Goal: Information Seeking & Learning: Learn about a topic

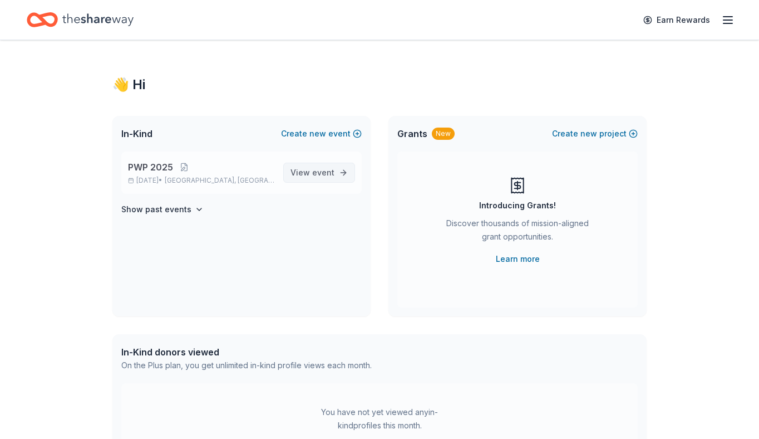
click at [336, 181] on link "View event" at bounding box center [319, 173] width 72 height 20
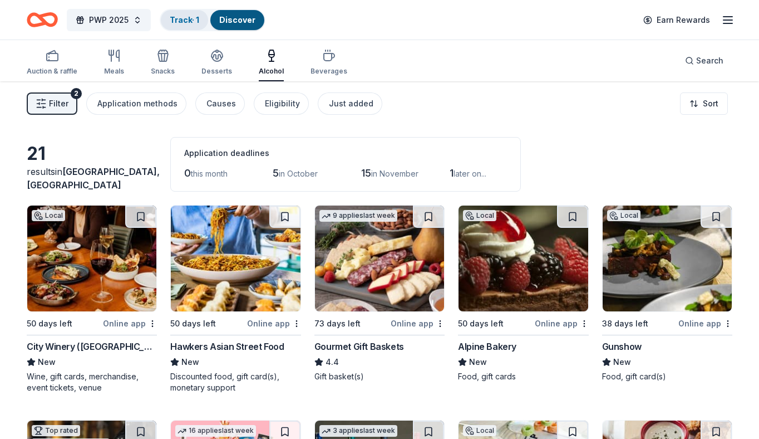
click at [190, 22] on link "Track · 1" at bounding box center [184, 19] width 29 height 9
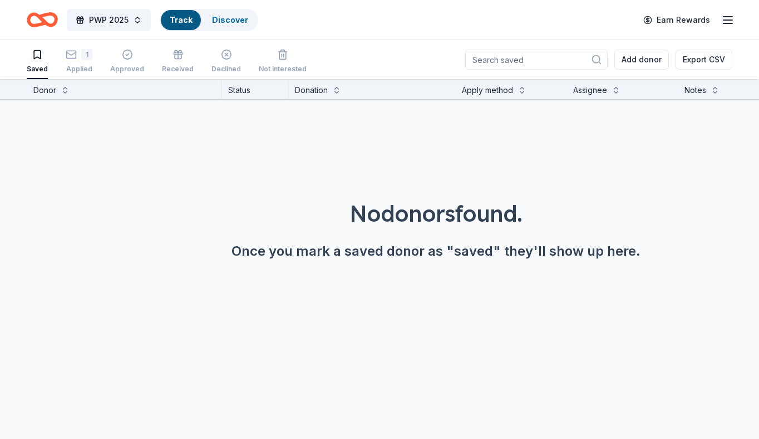
scroll to position [1, 0]
click at [237, 17] on link "Discover" at bounding box center [237, 19] width 36 height 9
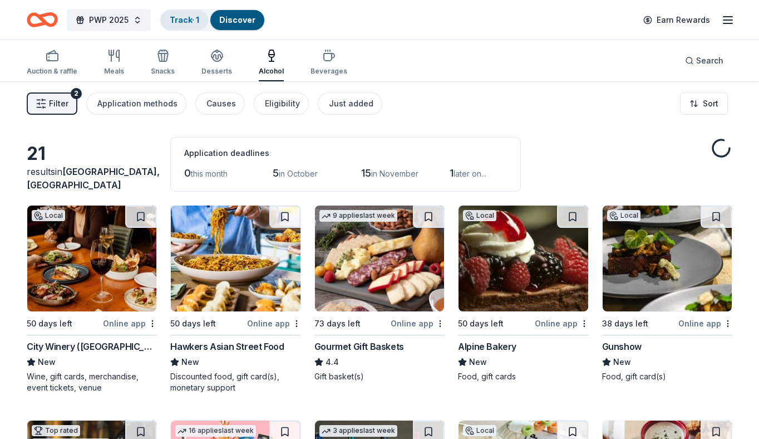
click at [200, 11] on div "Track · 1" at bounding box center [184, 20] width 47 height 20
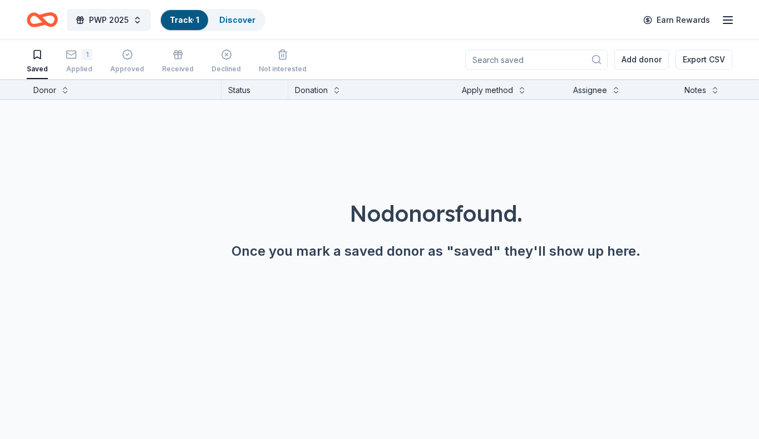
scroll to position [1, 0]
click at [76, 61] on div "1 Applied" at bounding box center [79, 60] width 27 height 24
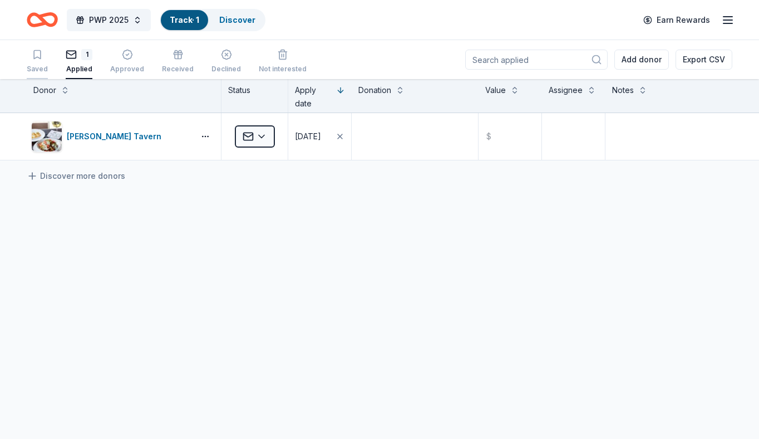
click at [36, 62] on div "Saved" at bounding box center [37, 61] width 21 height 24
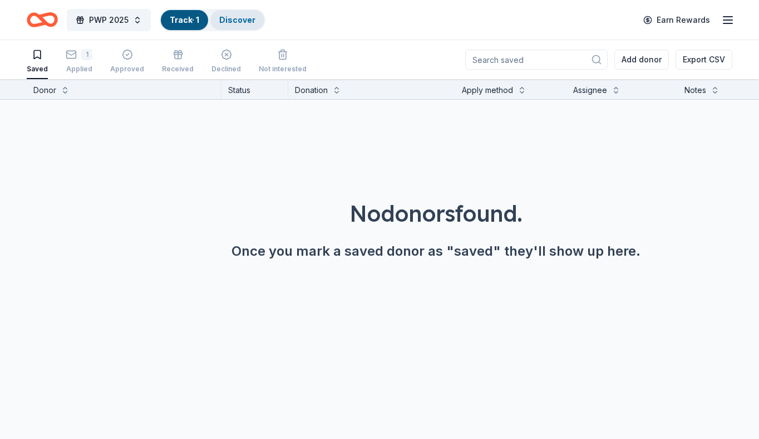
click at [231, 18] on link "Discover" at bounding box center [237, 19] width 36 height 9
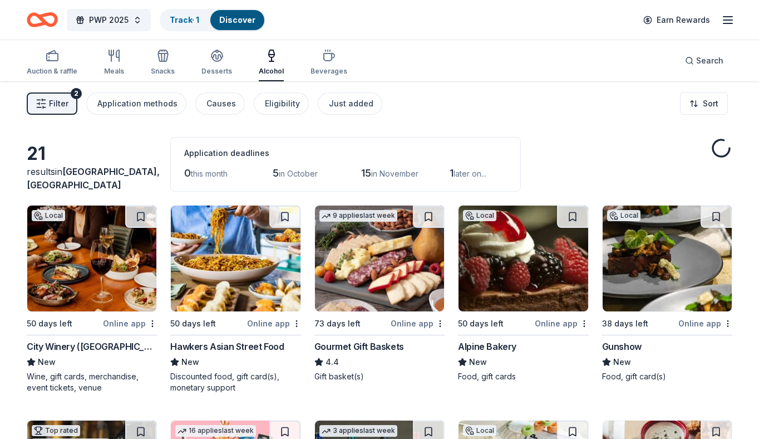
click at [254, 19] on link "Discover" at bounding box center [237, 19] width 36 height 9
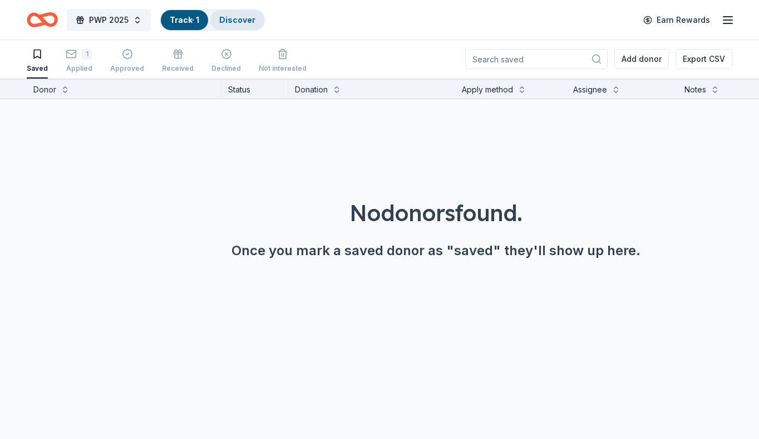
click at [231, 15] on link "Discover" at bounding box center [237, 19] width 36 height 9
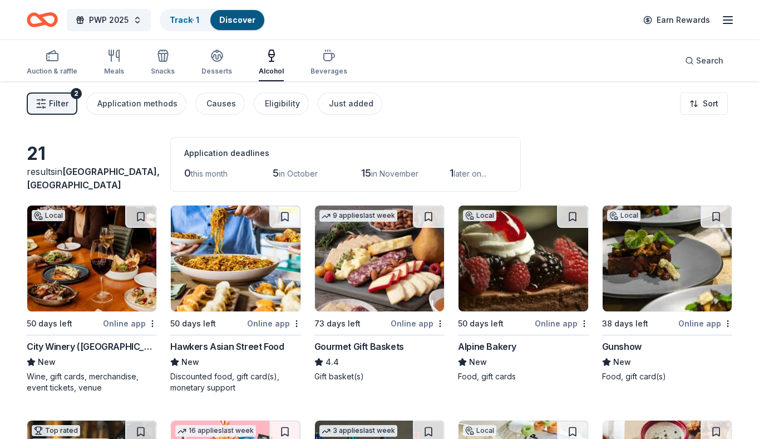
click at [65, 95] on button "Filter 2" at bounding box center [52, 103] width 51 height 22
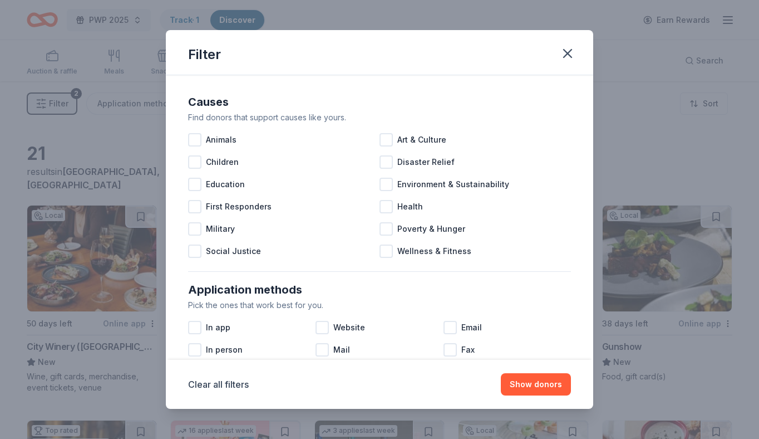
click at [56, 70] on div "Filter Causes Find donors that support causes like yours. Animals Art & Culture…" at bounding box center [379, 219] width 759 height 439
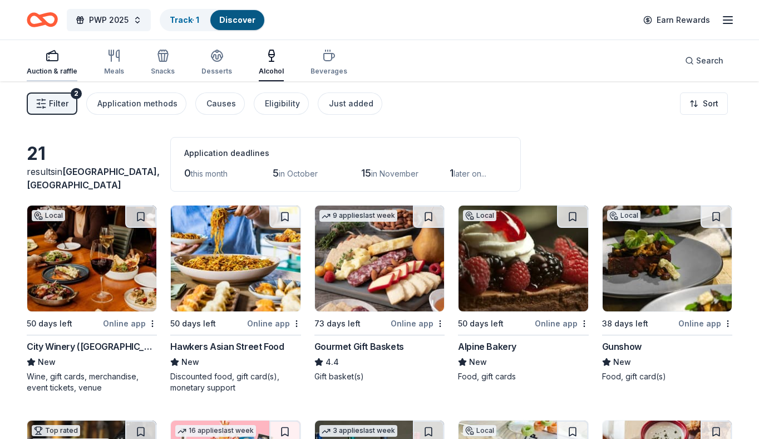
click at [42, 72] on div "Auction & raffle" at bounding box center [52, 71] width 51 height 9
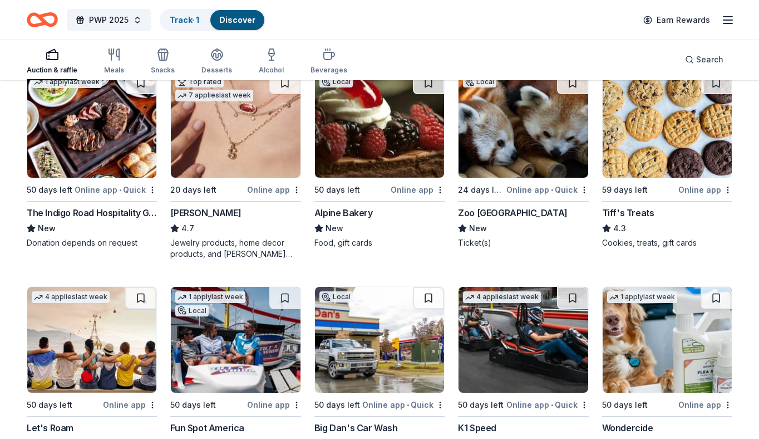
scroll to position [140, 0]
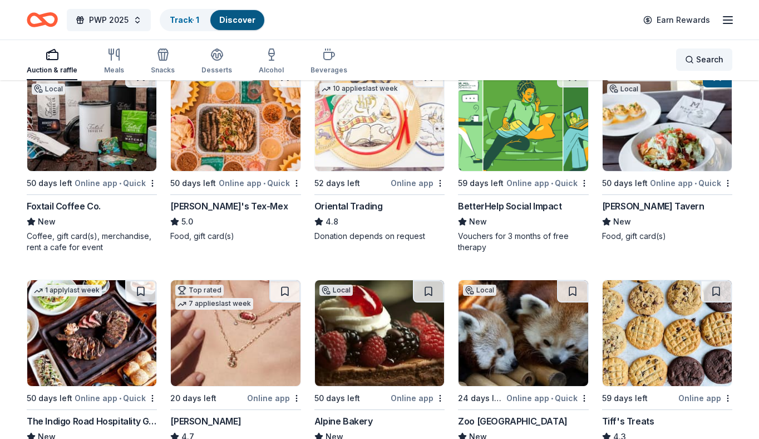
click at [690, 65] on div "Search" at bounding box center [704, 59] width 38 height 13
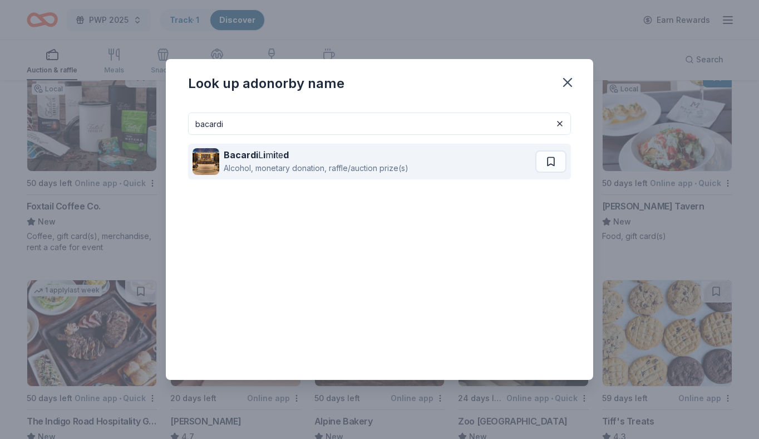
type input "bacardi"
click at [329, 176] on div "Bacardi L i m i te d Alcohol, monetary donation, raffle/auction prize(s)" at bounding box center [364, 162] width 343 height 36
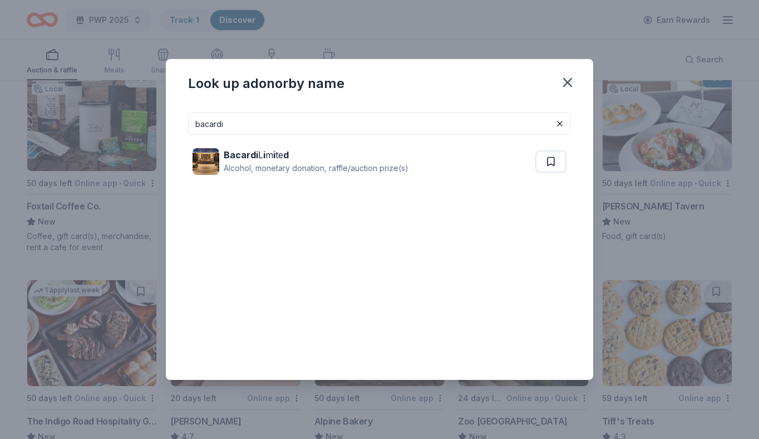
click at [106, 168] on div "Look up a donor by name bacardi Bacardi L i m i te d Alcohol, monetary donation…" at bounding box center [379, 219] width 759 height 439
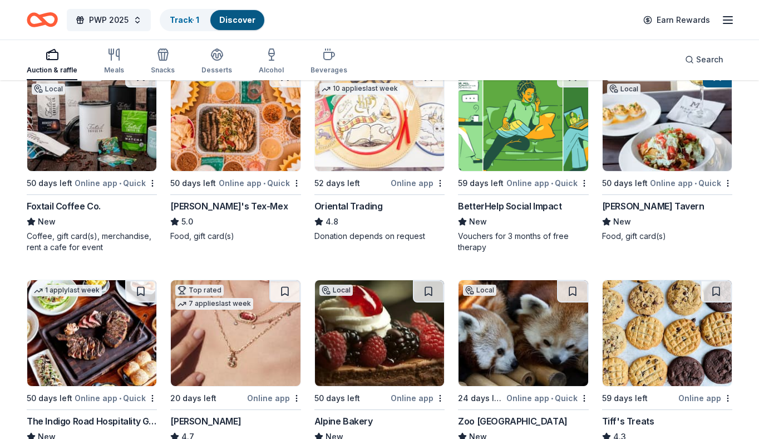
scroll to position [0, 0]
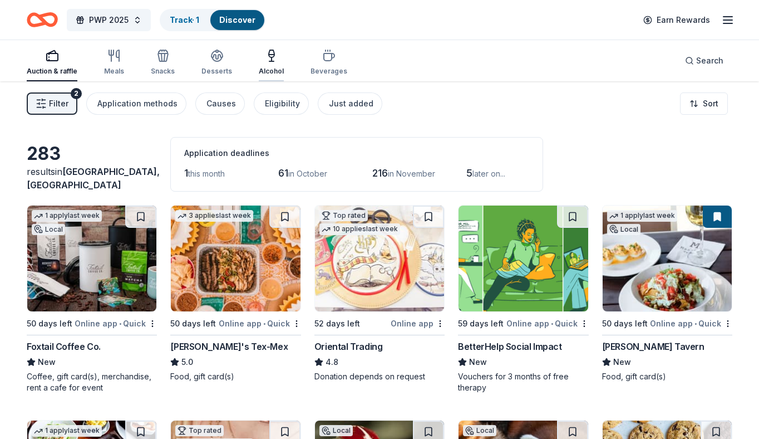
click at [277, 55] on div "button" at bounding box center [271, 55] width 25 height 13
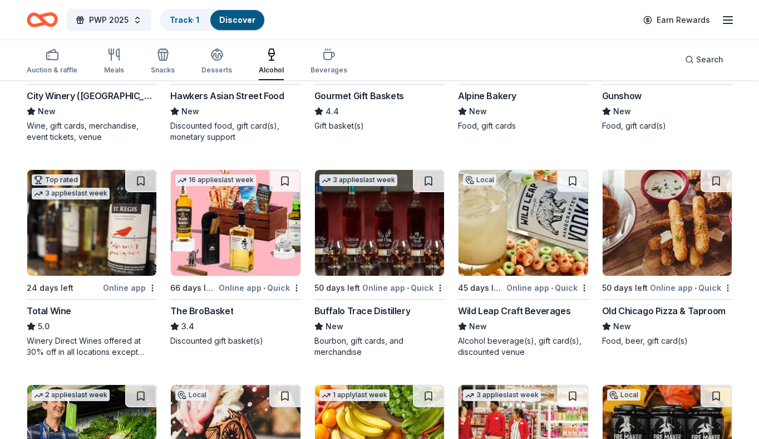
scroll to position [252, 0]
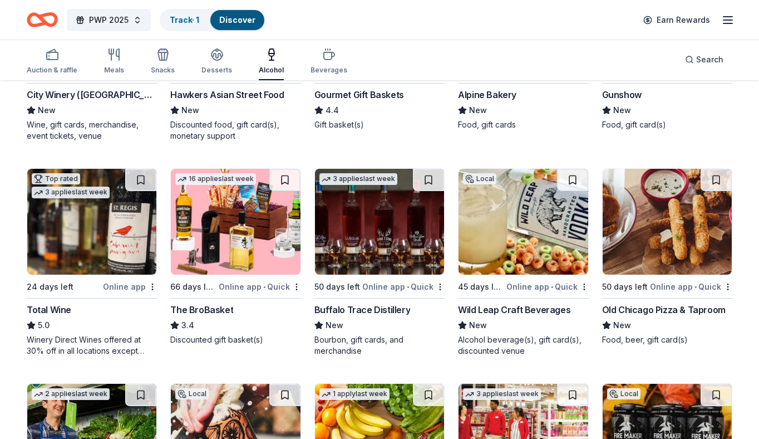
click at [381, 234] on img at bounding box center [379, 222] width 129 height 106
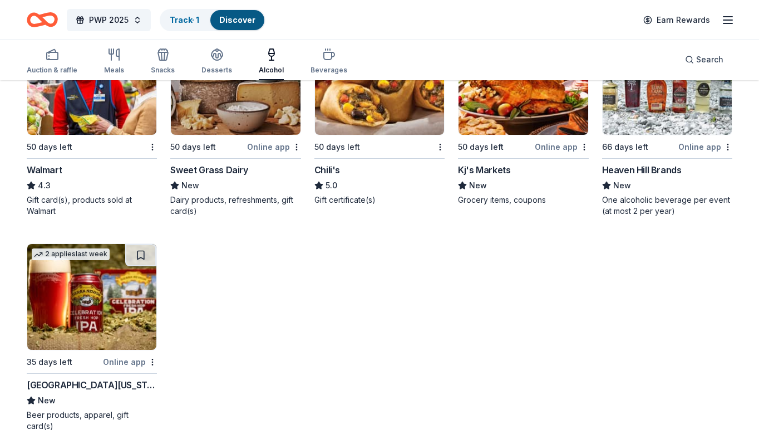
scroll to position [821, 0]
click at [646, 126] on img at bounding box center [667, 81] width 129 height 106
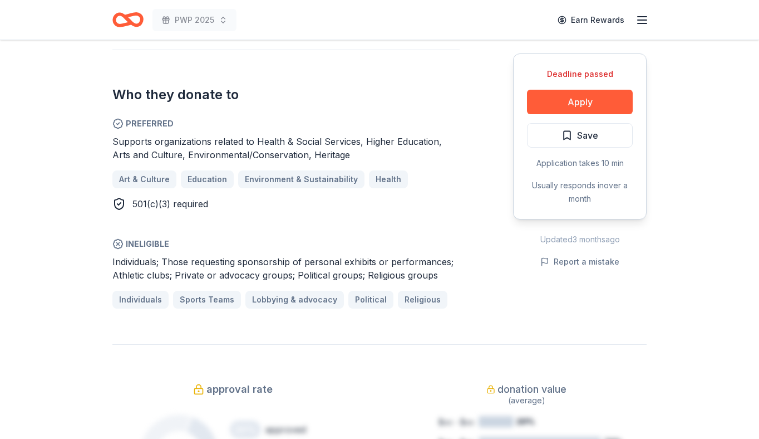
scroll to position [585, 0]
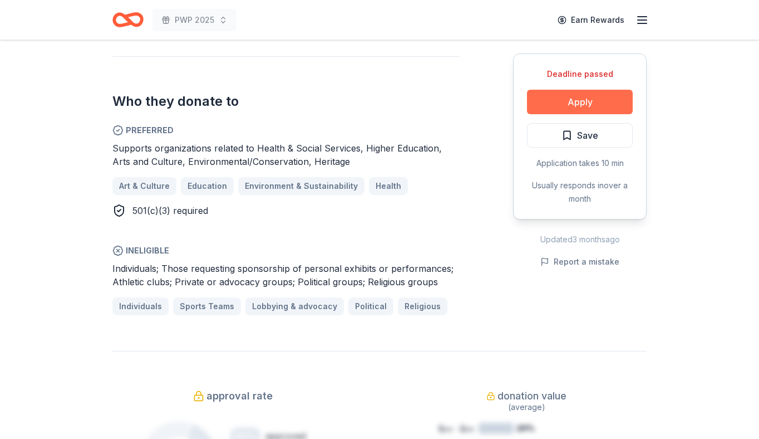
click at [571, 109] on button "Apply" at bounding box center [580, 102] width 106 height 24
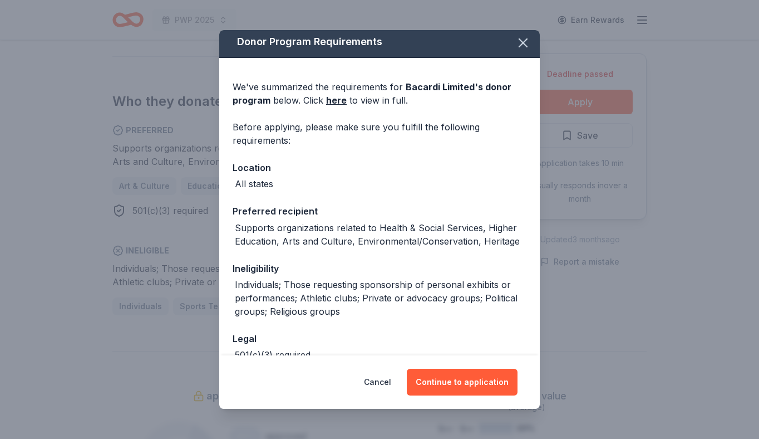
scroll to position [0, 0]
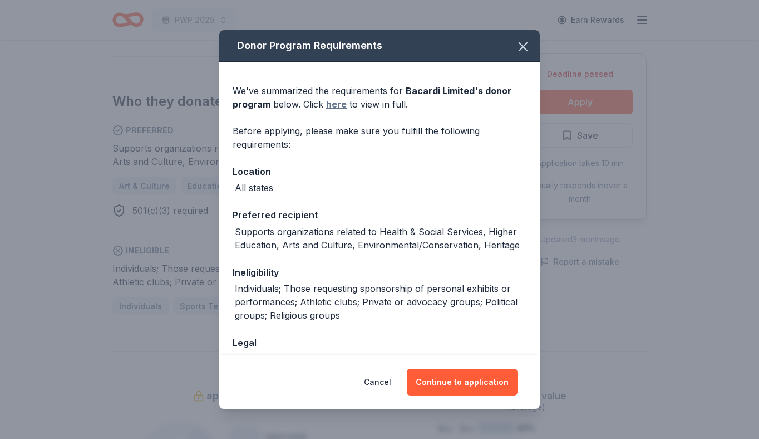
click at [338, 108] on link "here" at bounding box center [336, 103] width 21 height 13
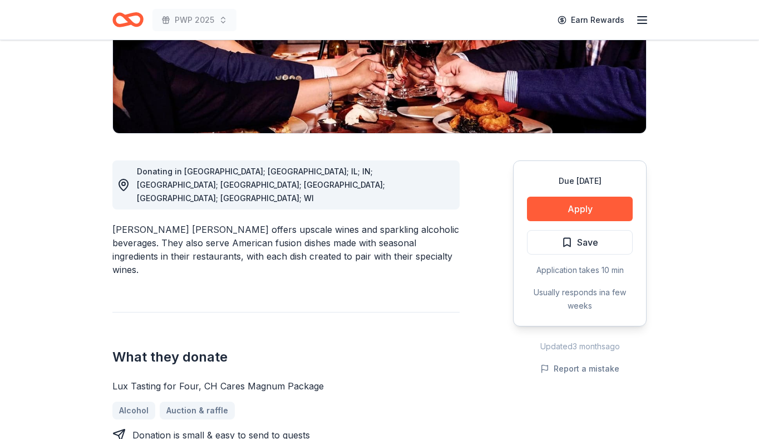
scroll to position [237, 0]
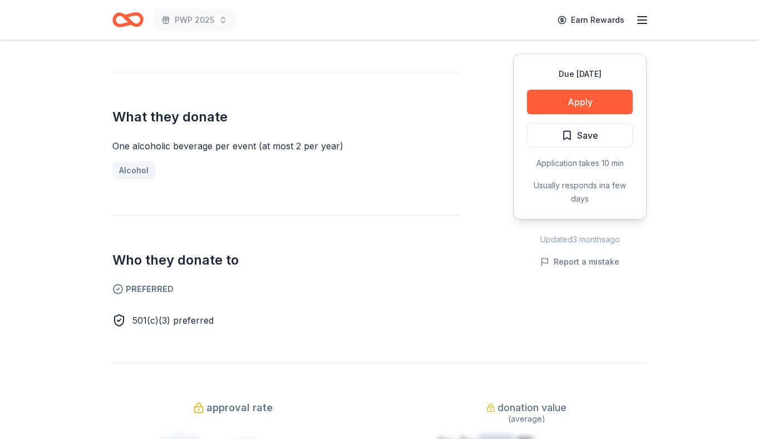
scroll to position [431, 0]
